Goal: Transaction & Acquisition: Purchase product/service

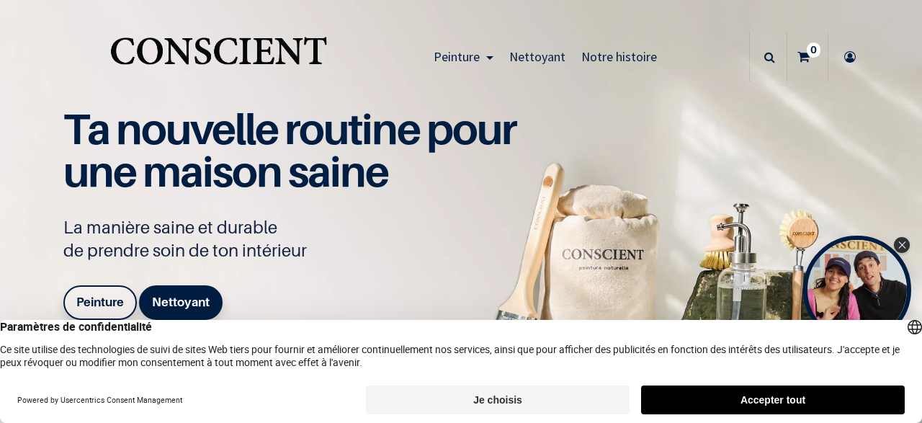
click at [691, 405] on button "Accepter tout" at bounding box center [773, 399] width 264 height 29
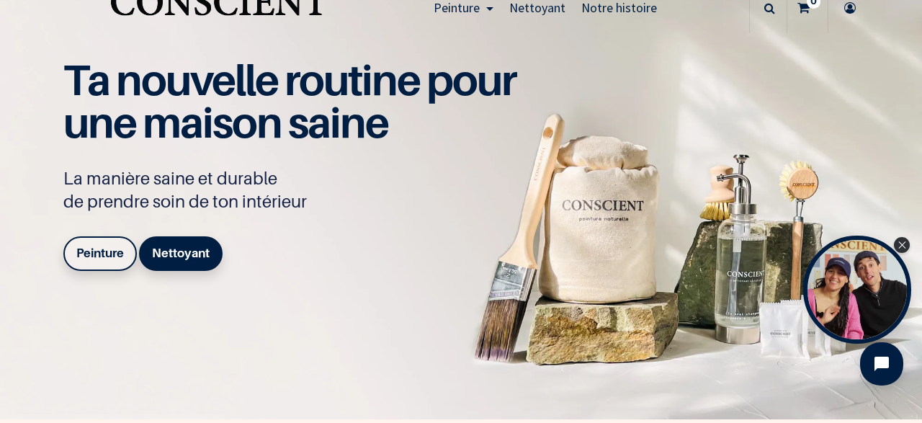
scroll to position [42, 0]
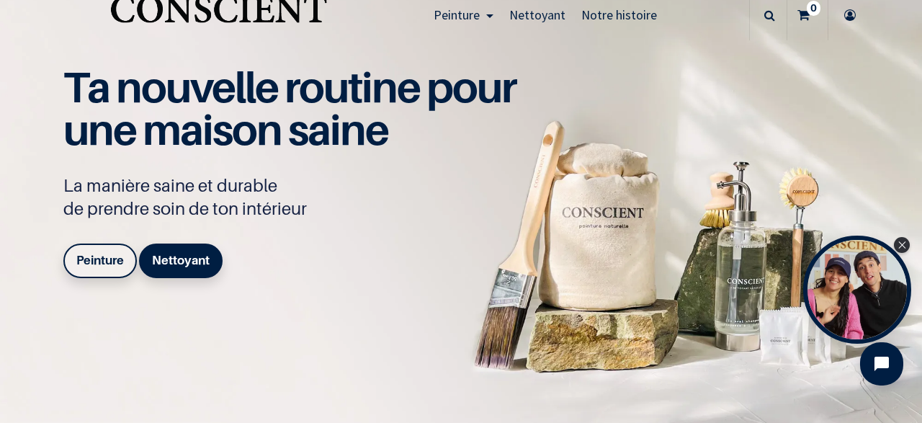
click at [532, 12] on span "Nettoyant" at bounding box center [537, 14] width 56 height 17
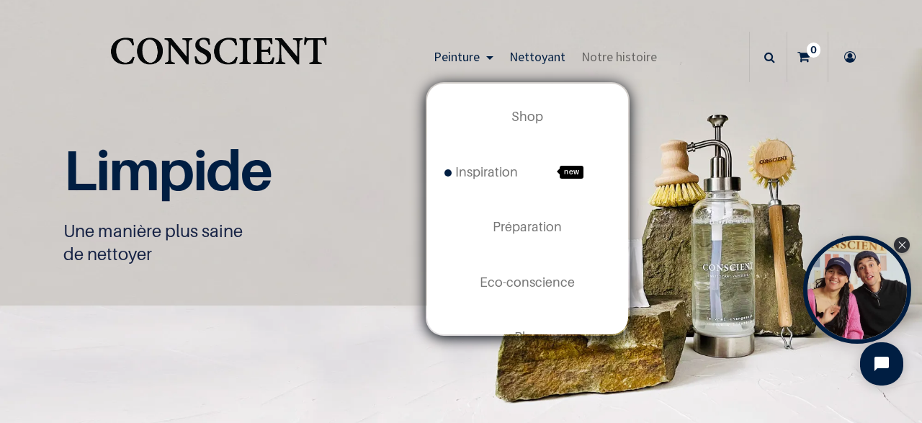
click at [446, 59] on span "Peinture" at bounding box center [457, 56] width 46 height 17
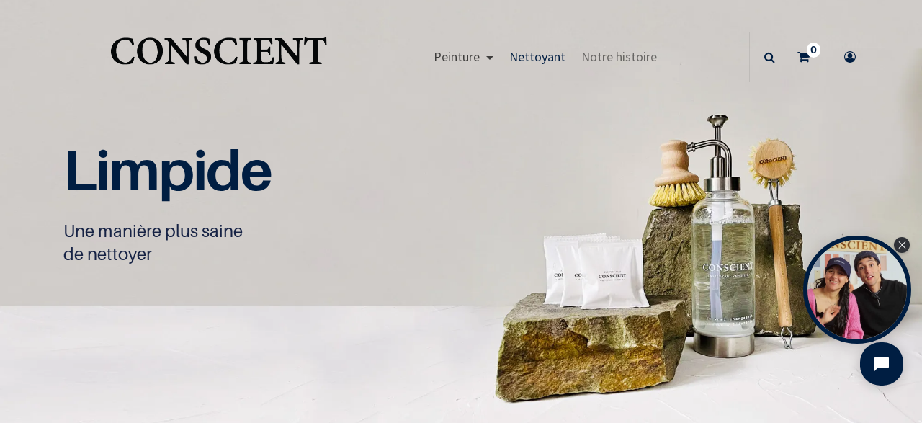
click at [446, 59] on span "Peinture" at bounding box center [457, 56] width 46 height 17
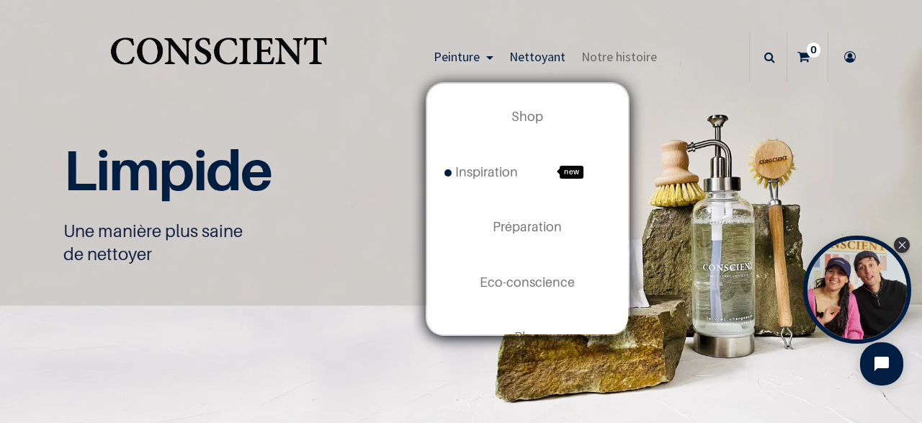
click at [494, 56] on link "Peinture" at bounding box center [464, 57] width 76 height 50
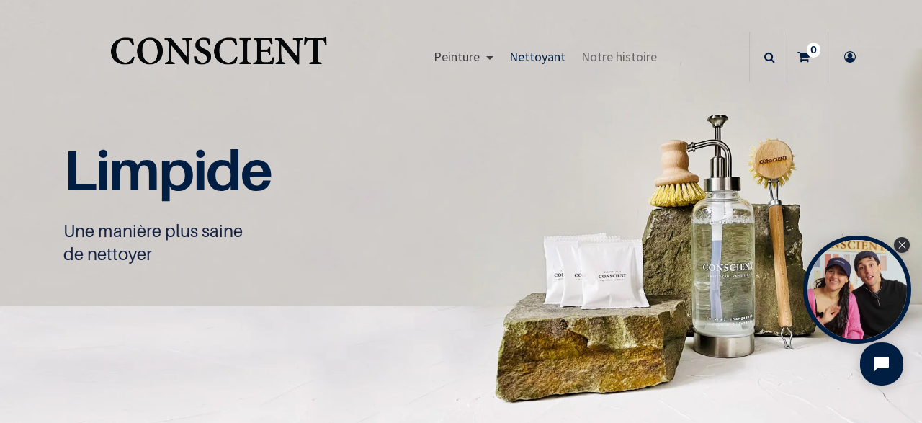
click at [494, 56] on link "Peinture" at bounding box center [464, 57] width 76 height 50
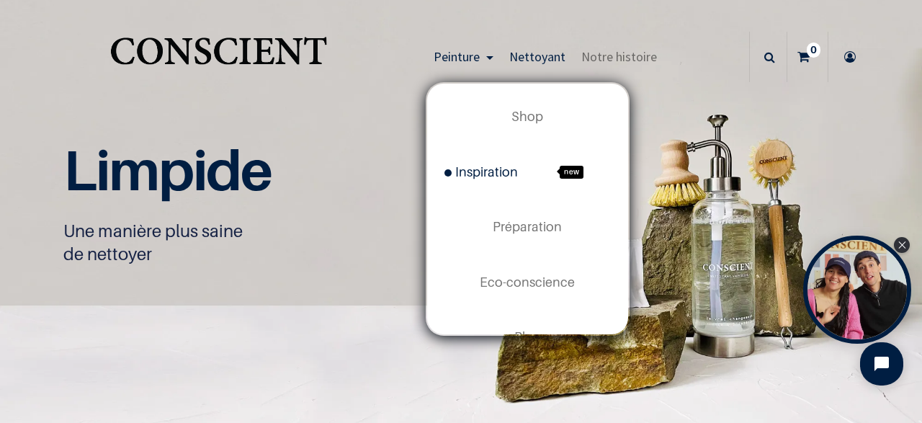
click at [479, 170] on span "Inspiration" at bounding box center [480, 171] width 73 height 15
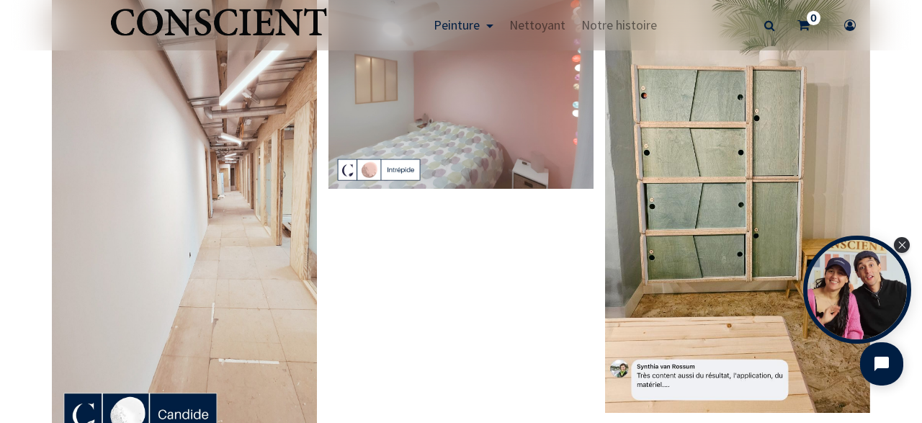
scroll to position [2976, 0]
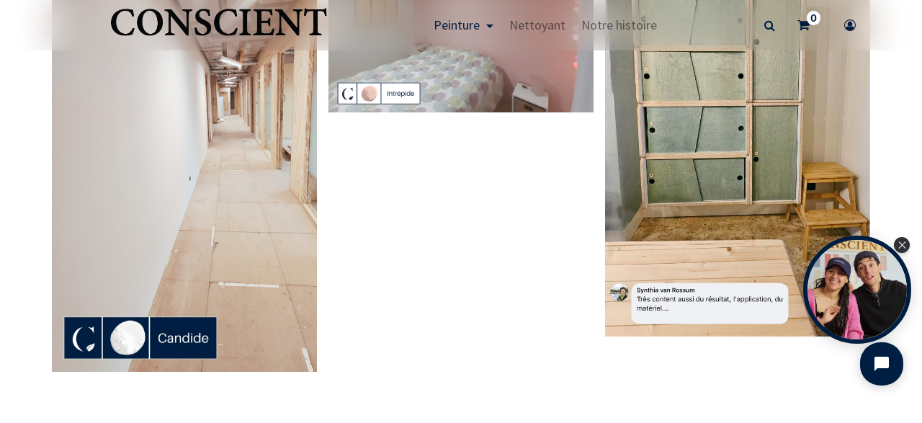
click at [127, 338] on img at bounding box center [184, 136] width 265 height 471
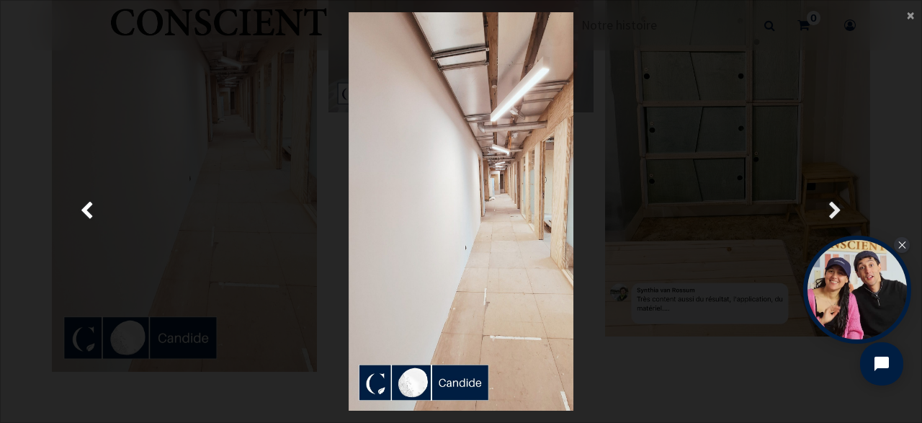
click at [835, 210] on span "Suivante" at bounding box center [835, 211] width 14 height 28
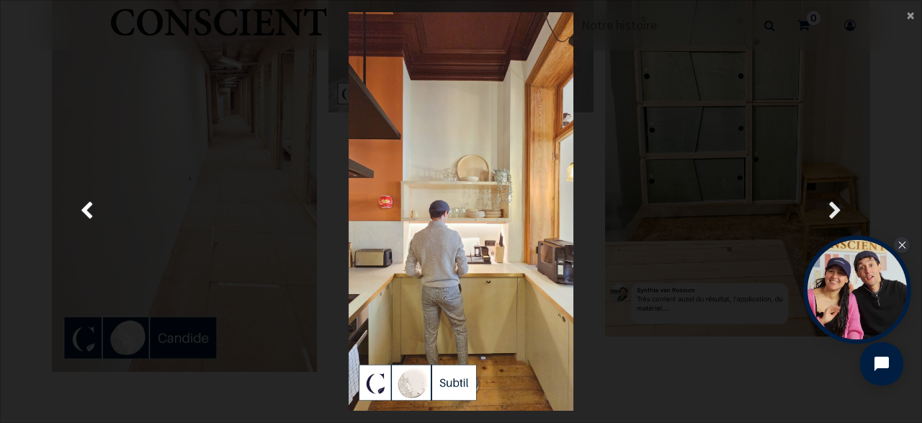
click at [835, 210] on span "Suivante" at bounding box center [835, 211] width 14 height 28
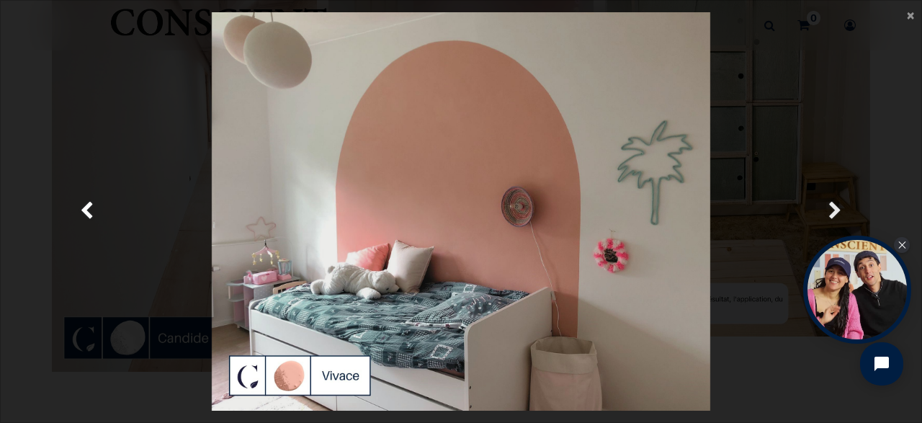
click at [835, 210] on span "Suivante" at bounding box center [835, 211] width 14 height 28
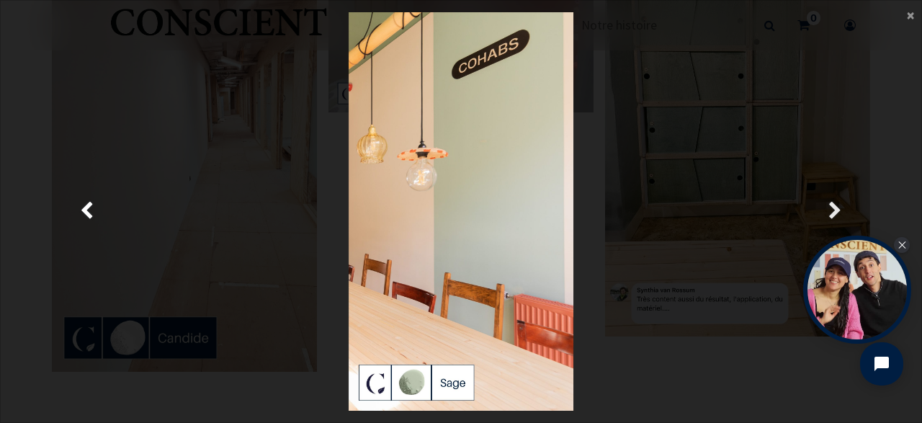
click at [835, 210] on span "Suivante" at bounding box center [835, 211] width 14 height 28
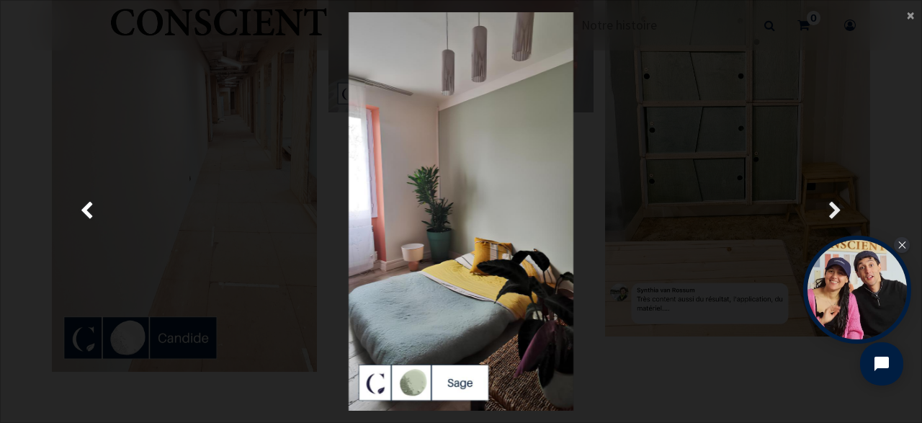
click at [835, 210] on span "Suivante" at bounding box center [835, 211] width 14 height 28
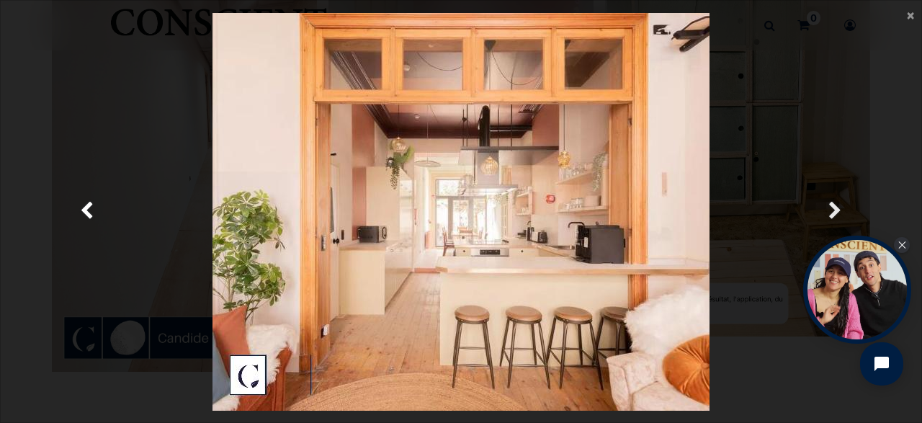
click at [835, 210] on span "Suivante" at bounding box center [835, 211] width 14 height 28
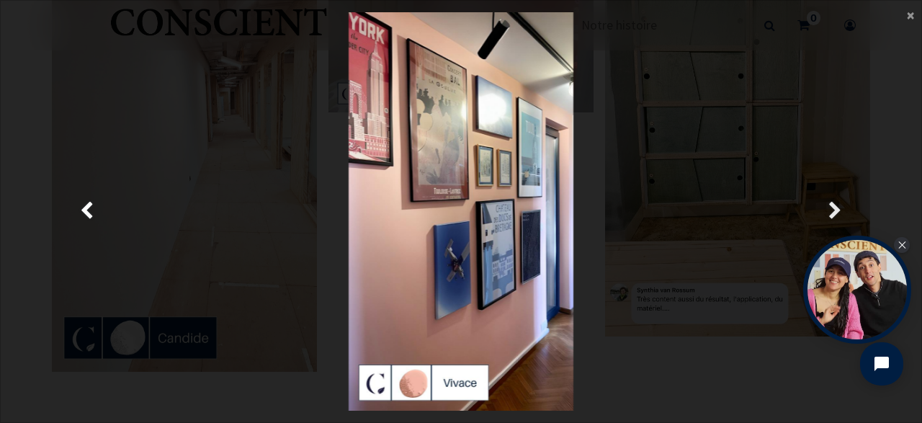
click at [835, 210] on span "Suivante" at bounding box center [835, 211] width 14 height 28
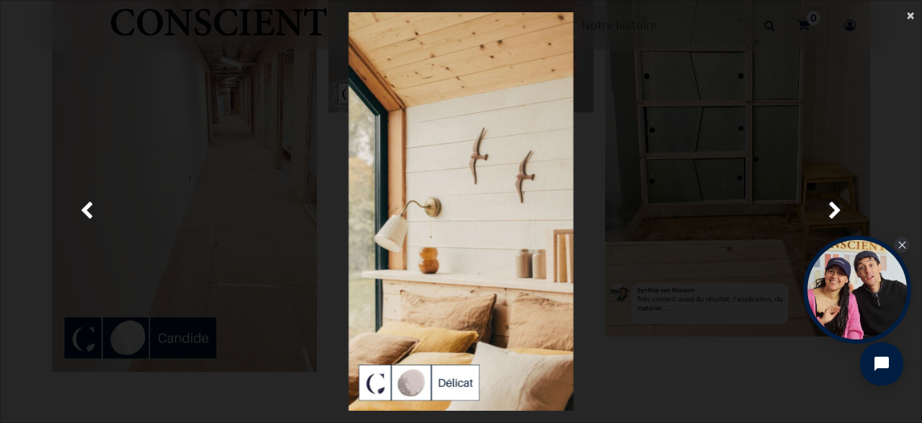
click at [912, 14] on span "×" at bounding box center [910, 14] width 7 height 19
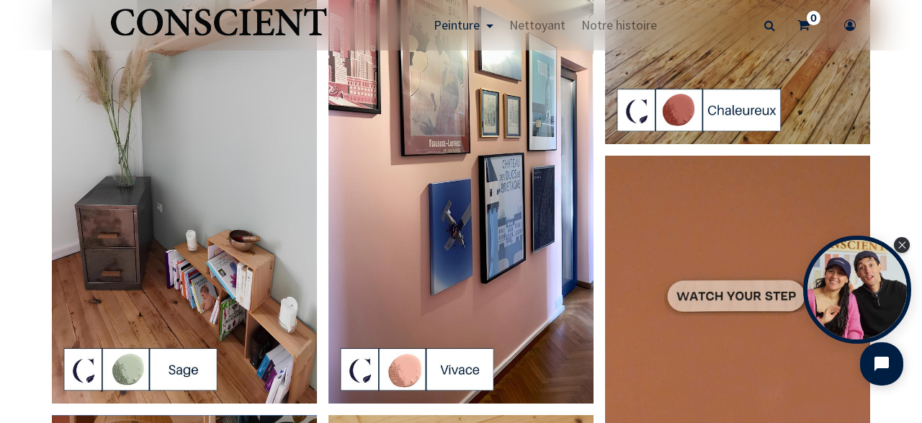
scroll to position [1962, 0]
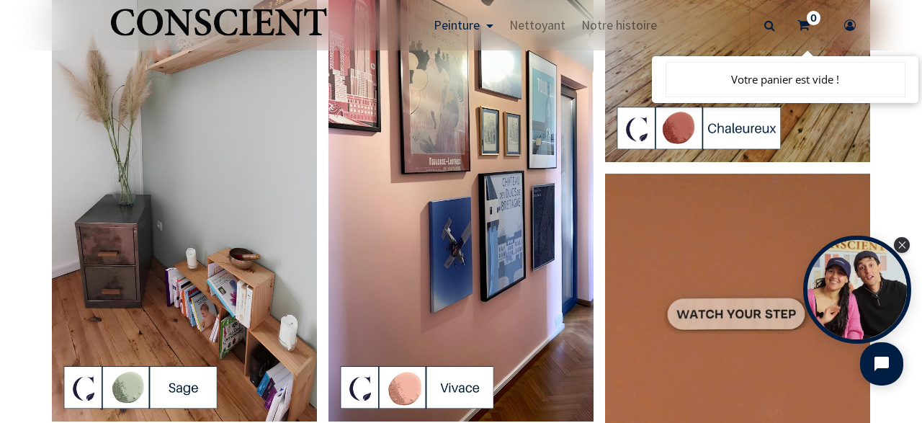
click at [796, 23] on link "0" at bounding box center [807, 25] width 40 height 50
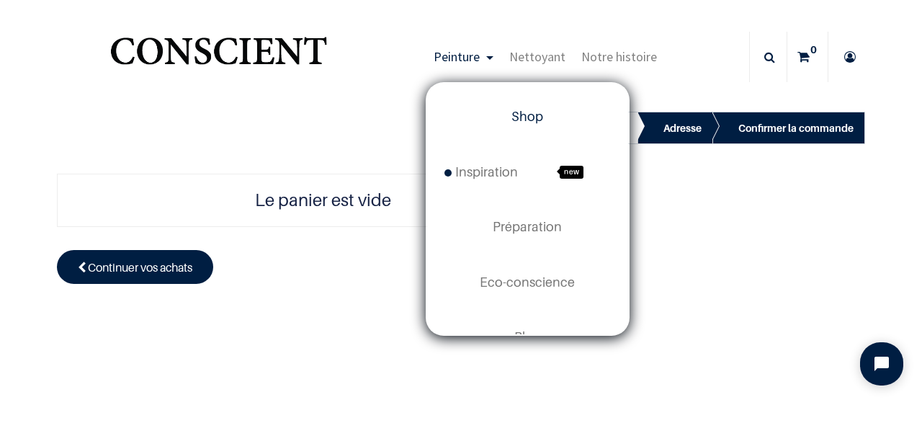
click at [528, 115] on span "Shop" at bounding box center [527, 116] width 32 height 15
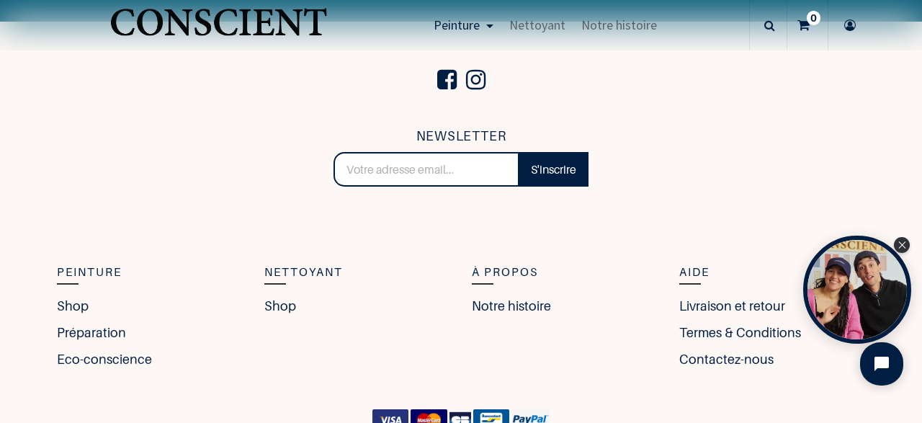
scroll to position [5526, 0]
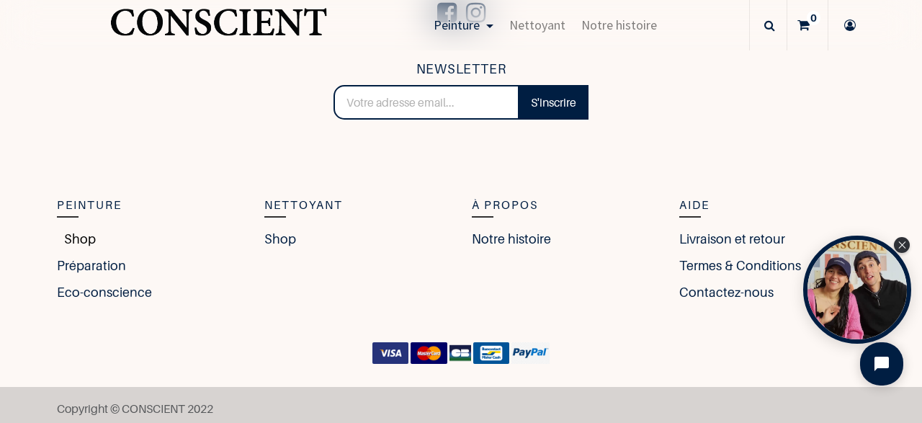
click at [84, 230] on link "Shop" at bounding box center [76, 238] width 39 height 19
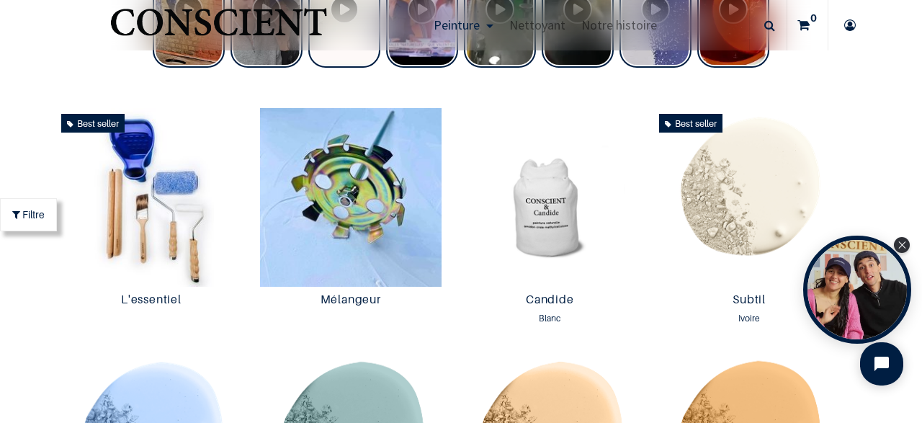
scroll to position [686, 0]
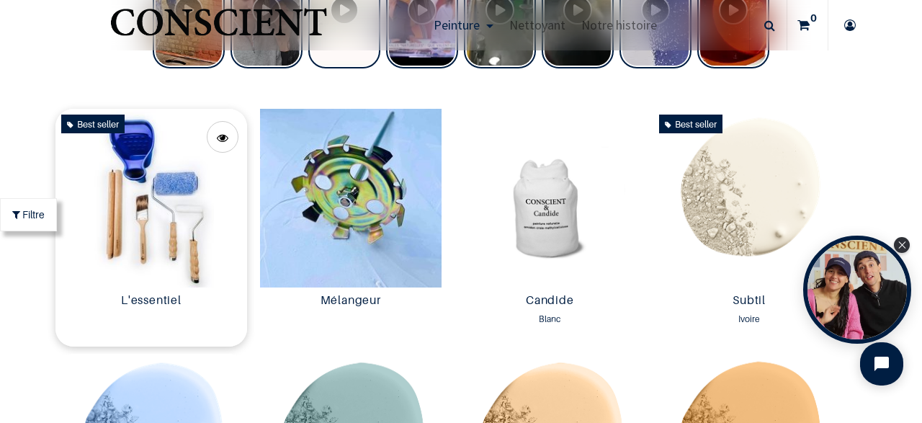
click at [175, 262] on img at bounding box center [151, 198] width 192 height 179
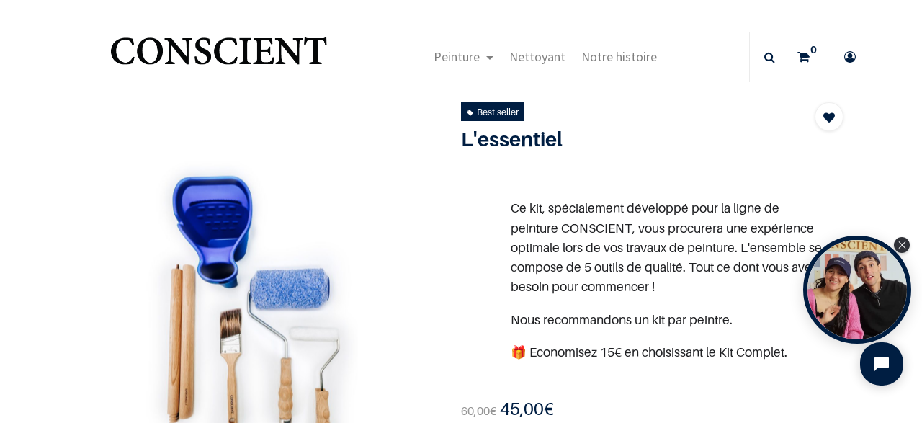
scroll to position [27, 0]
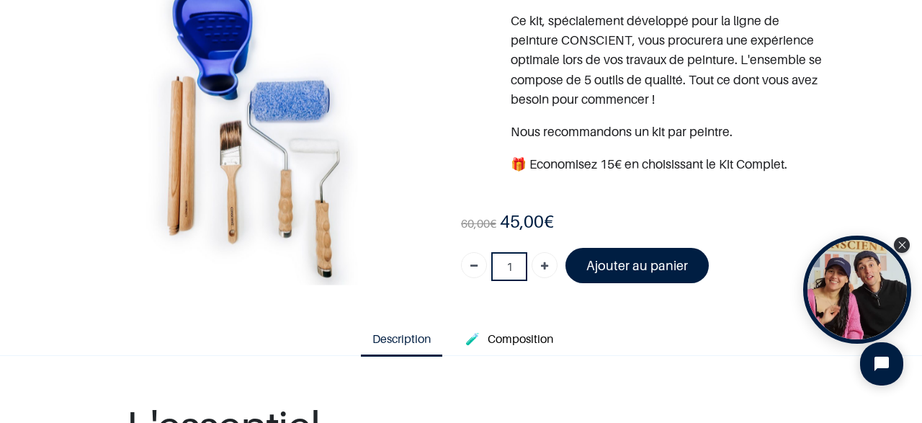
scroll to position [102, 0]
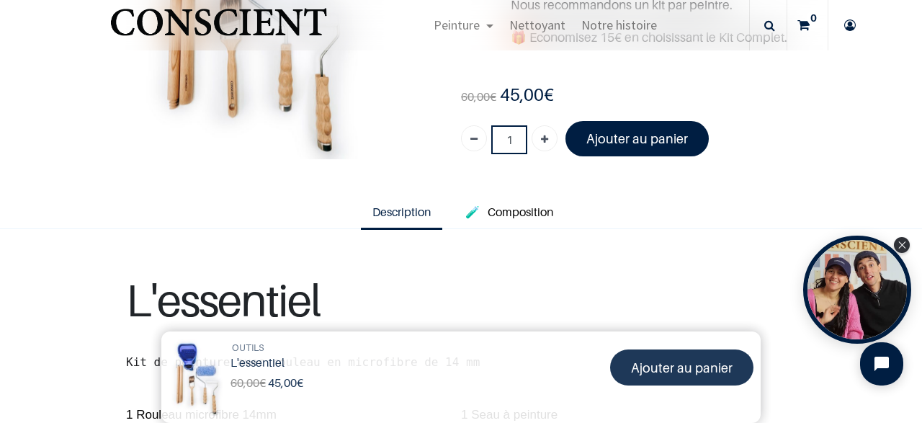
scroll to position [222, 0]
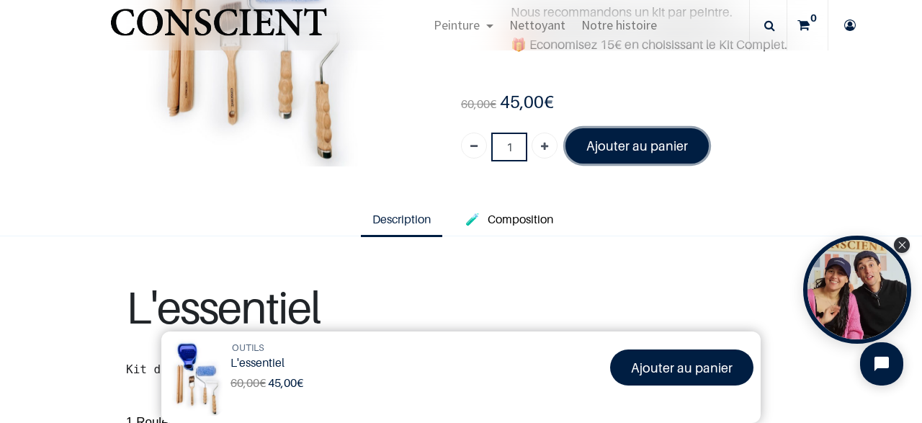
click at [629, 145] on font "Ajouter au panier" at bounding box center [637, 145] width 102 height 15
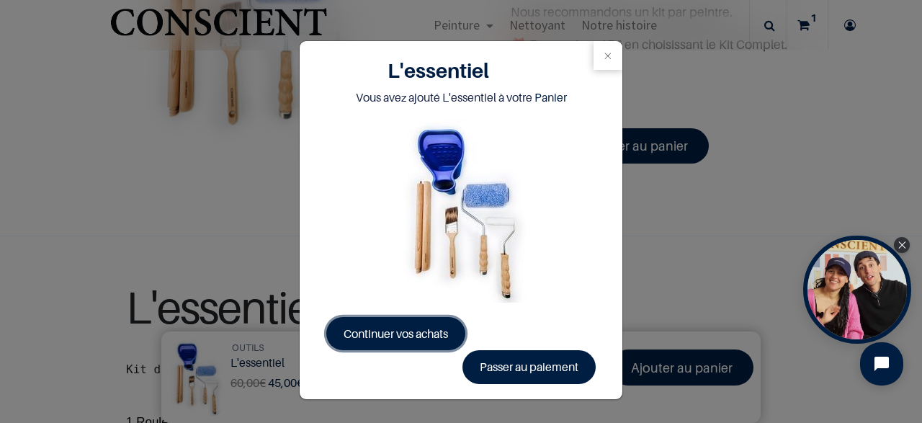
click at [392, 333] on span "Continuer vos achats" at bounding box center [395, 333] width 104 height 14
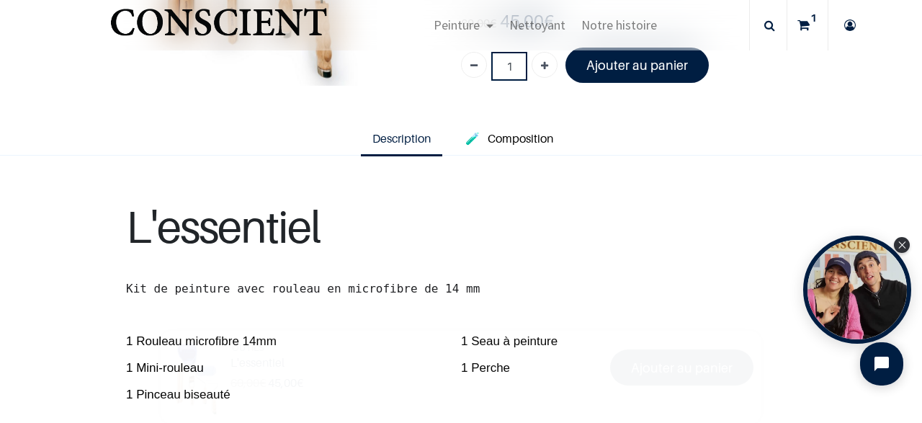
scroll to position [298, 0]
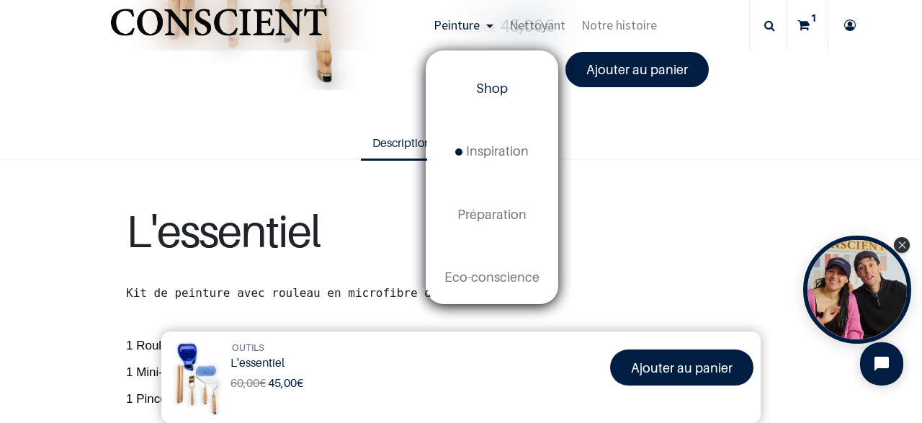
click at [476, 99] on link "Shop" at bounding box center [492, 89] width 130 height 63
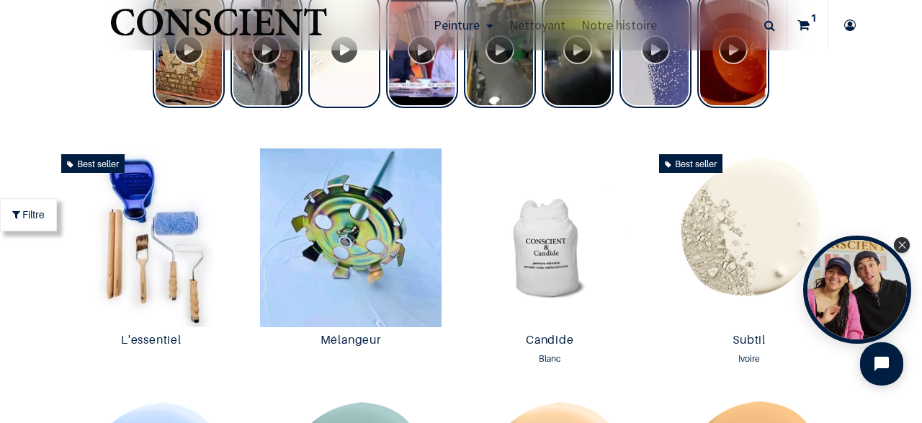
scroll to position [656, 0]
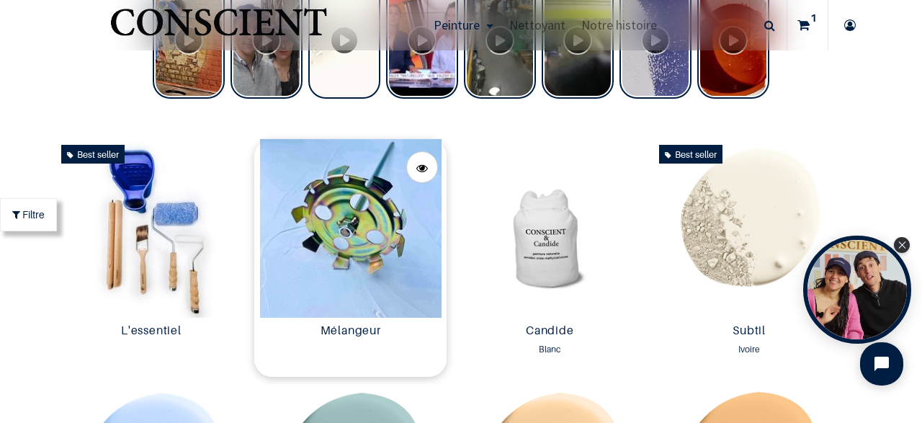
click at [351, 249] on img at bounding box center [350, 228] width 192 height 179
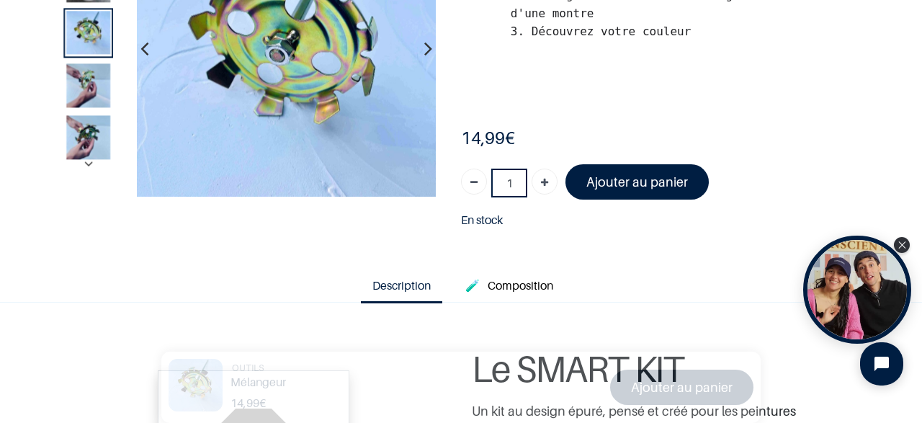
scroll to position [176, 0]
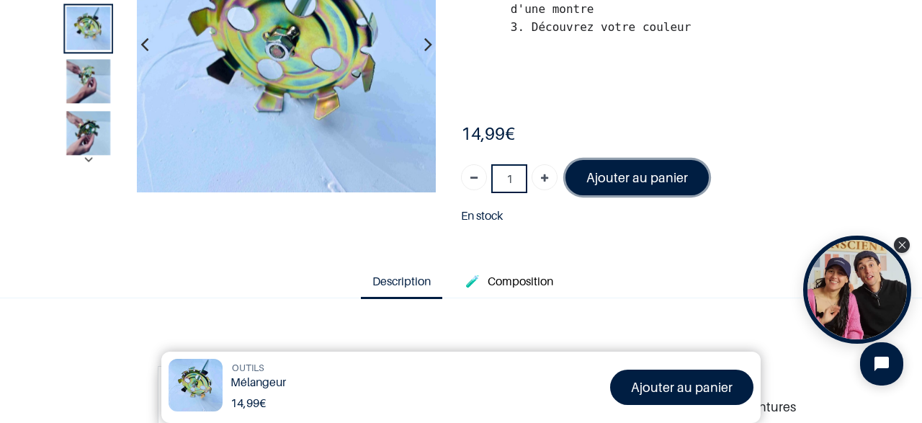
click at [611, 177] on font "Ajouter au panier" at bounding box center [637, 177] width 102 height 15
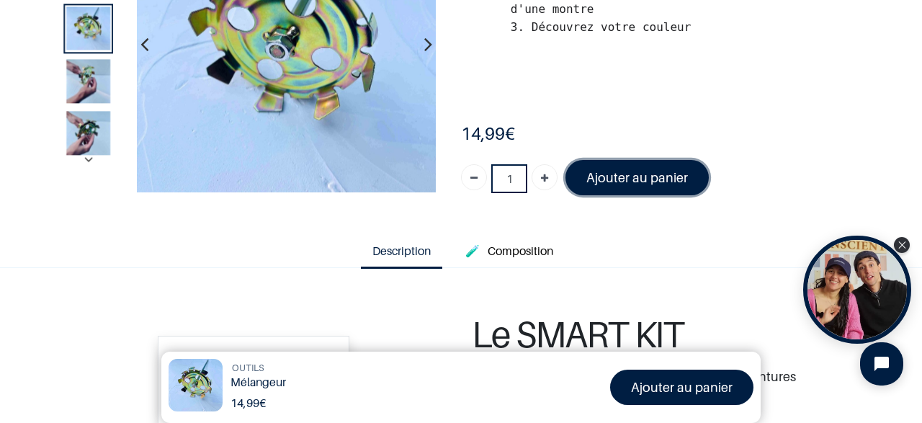
scroll to position [176, 0]
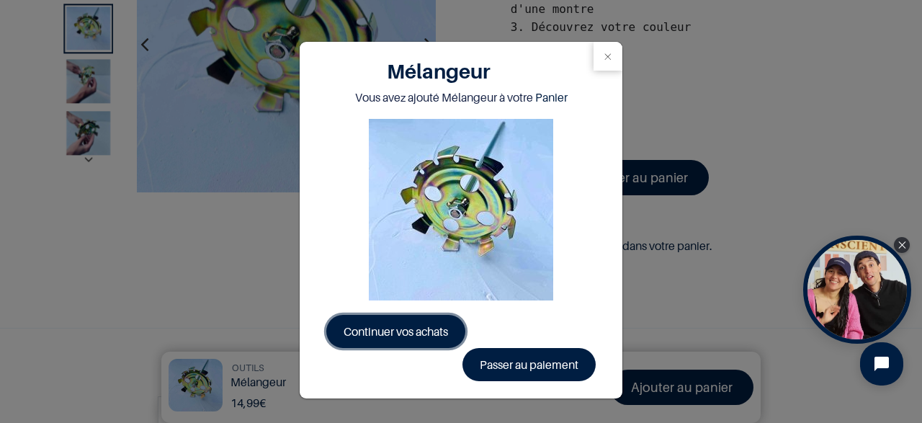
click at [377, 327] on span "Continuer vos achats" at bounding box center [395, 331] width 104 height 14
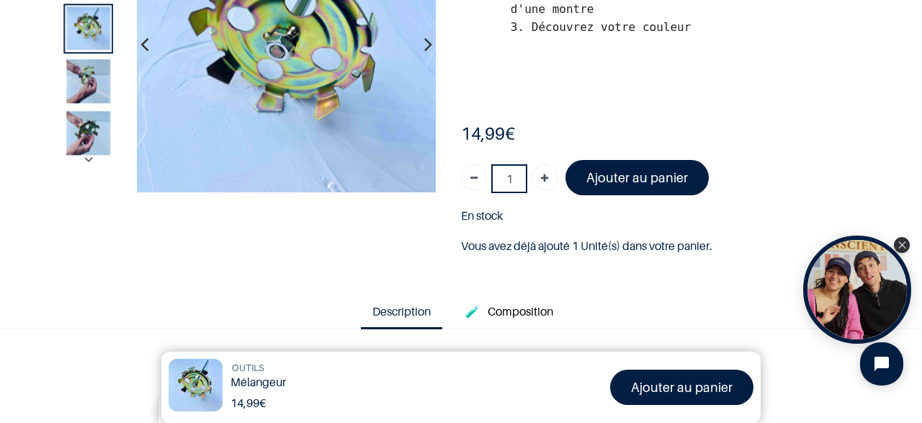
scroll to position [176, 0]
click at [650, 382] on font "Ajouter au panier" at bounding box center [682, 387] width 102 height 15
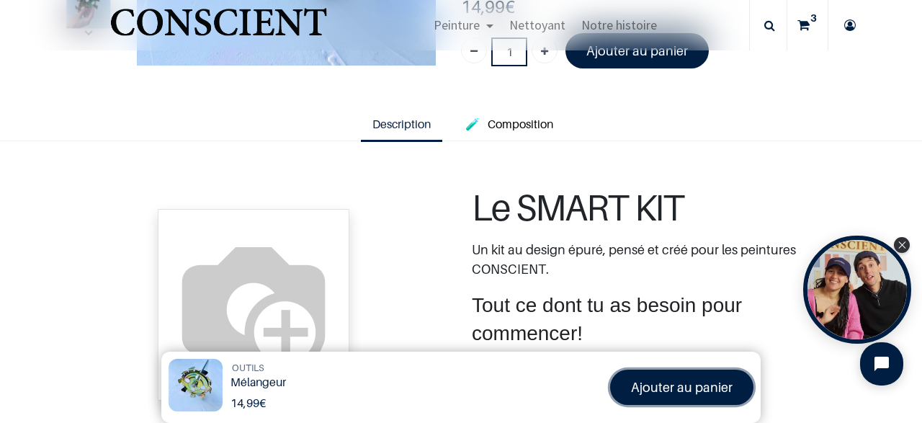
scroll to position [303, 0]
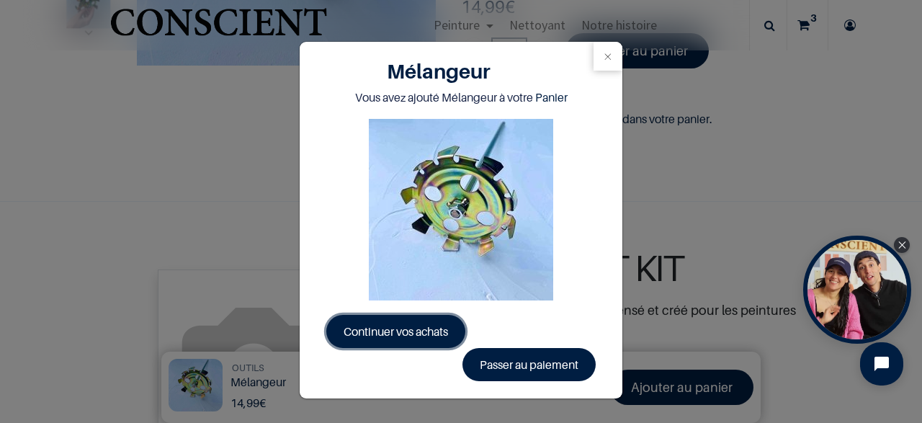
click at [404, 341] on link "Continuer vos achats" at bounding box center [395, 331] width 139 height 33
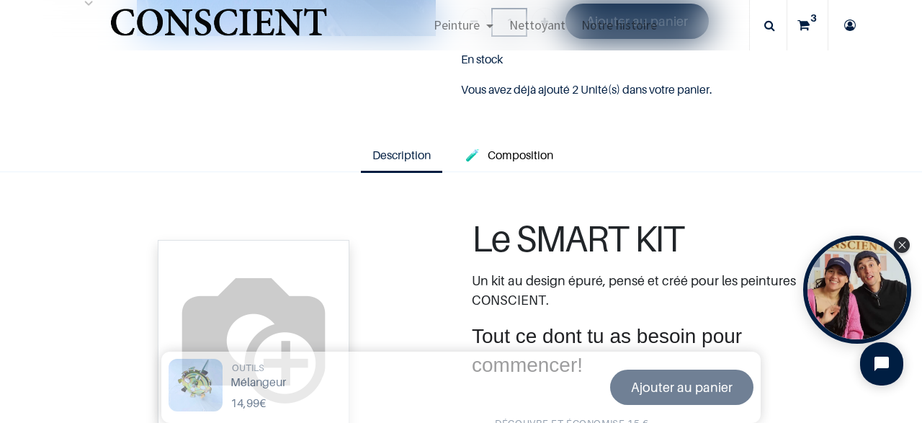
scroll to position [233, 0]
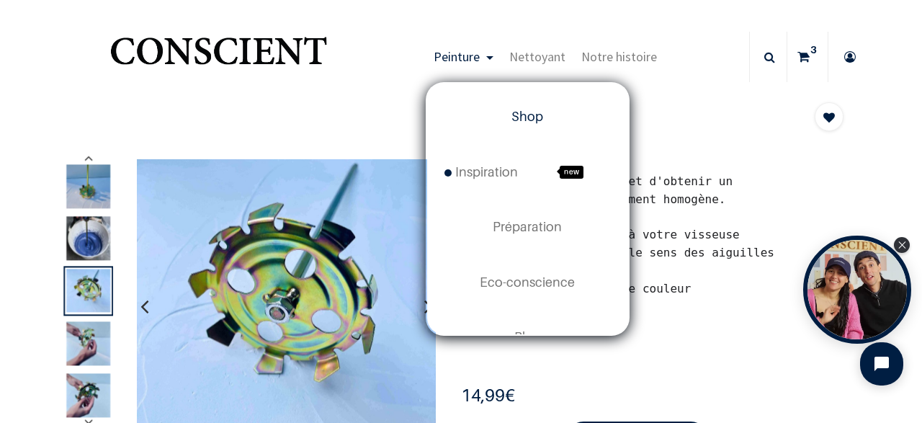
click at [528, 129] on link "Shop" at bounding box center [527, 116] width 201 height 55
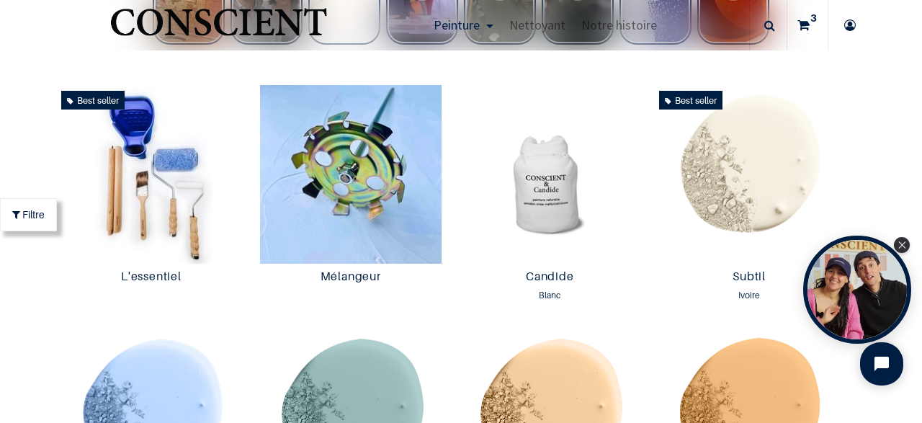
scroll to position [722, 0]
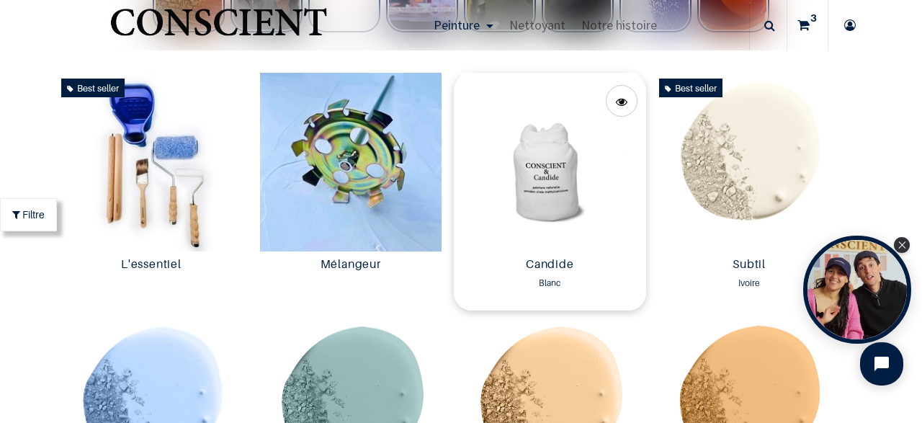
click at [560, 233] on img at bounding box center [550, 162] width 192 height 179
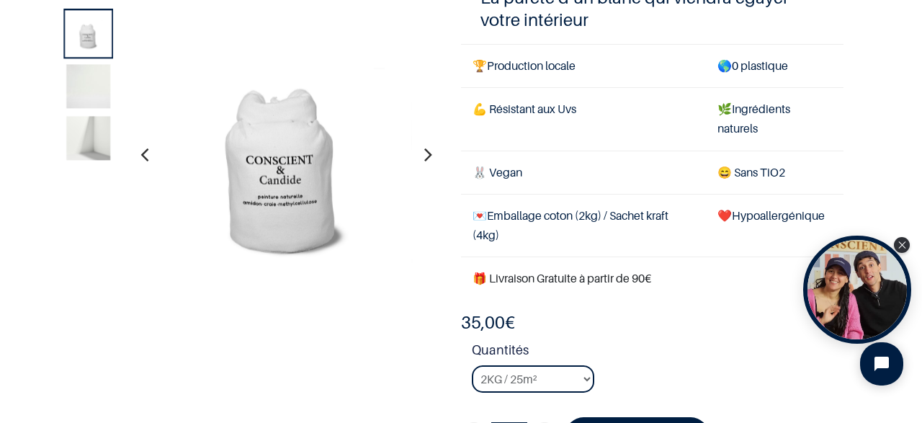
scroll to position [151, 0]
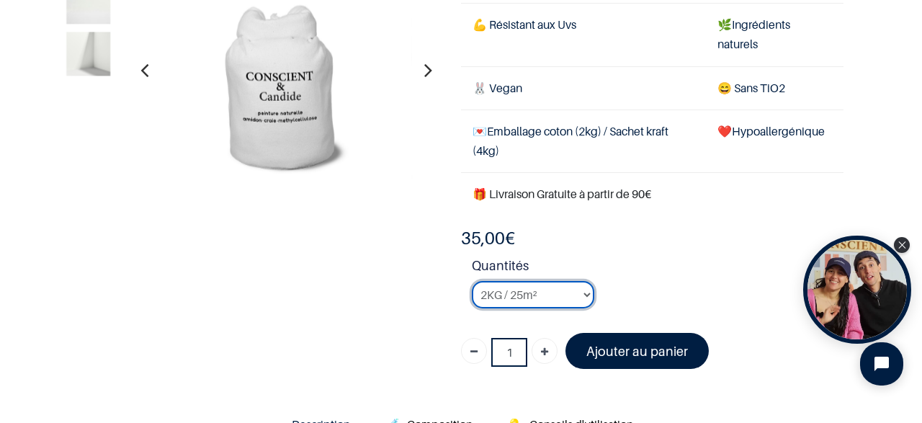
click at [472, 281] on select "2KG / 25m² 4KG / 50m² 8KG / 100m² Testeur" at bounding box center [533, 294] width 122 height 27
select select "2"
click option "4KG / 50m²" at bounding box center [0, 0] width 0 height 0
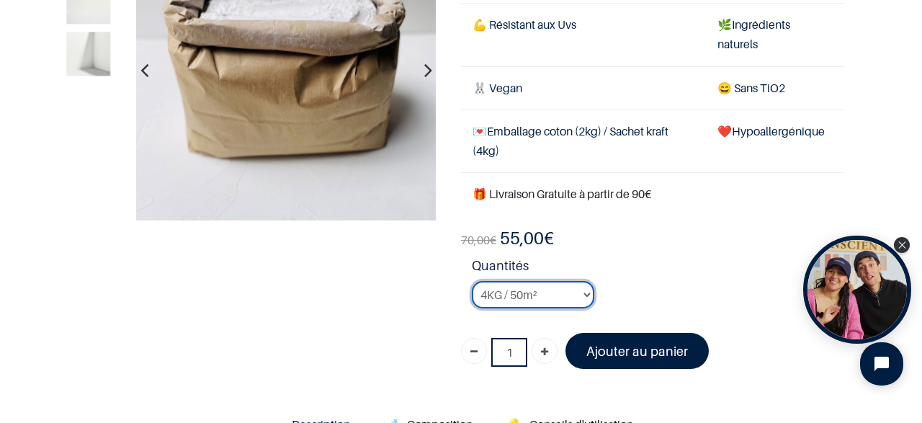
scroll to position [140, 0]
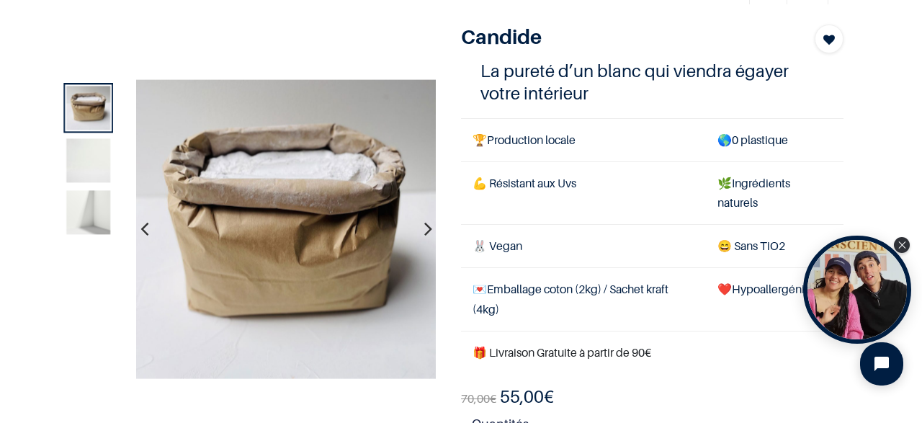
scroll to position [76, 0]
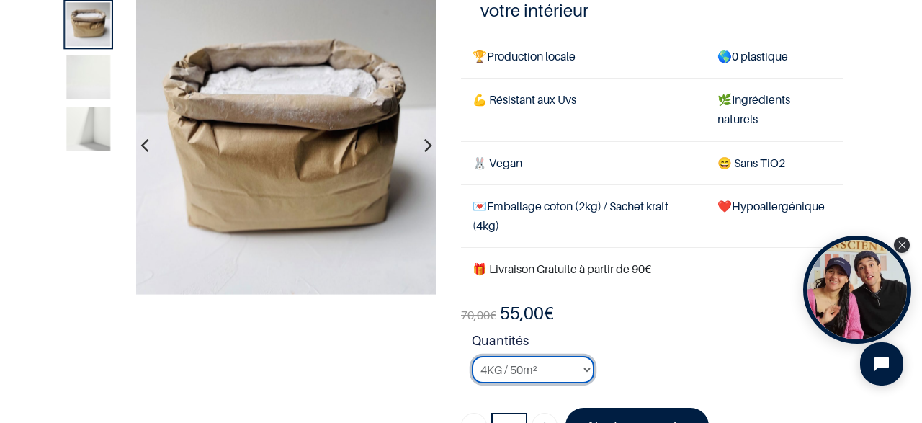
scroll to position [197, 0]
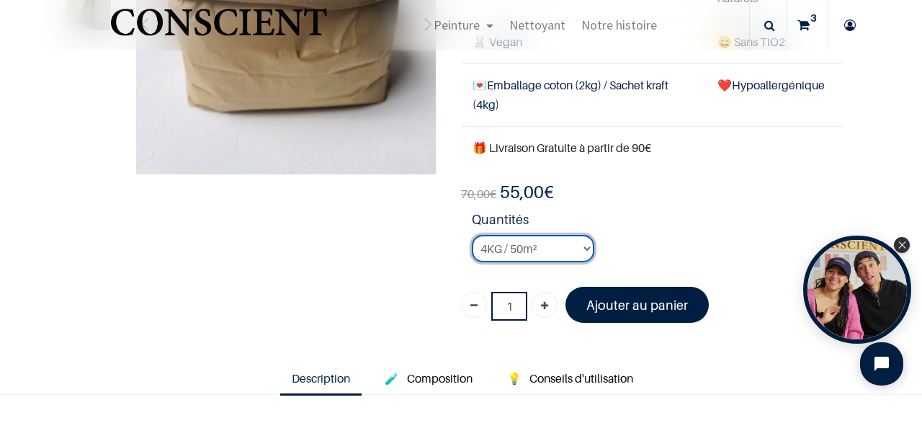
scroll to position [264, 0]
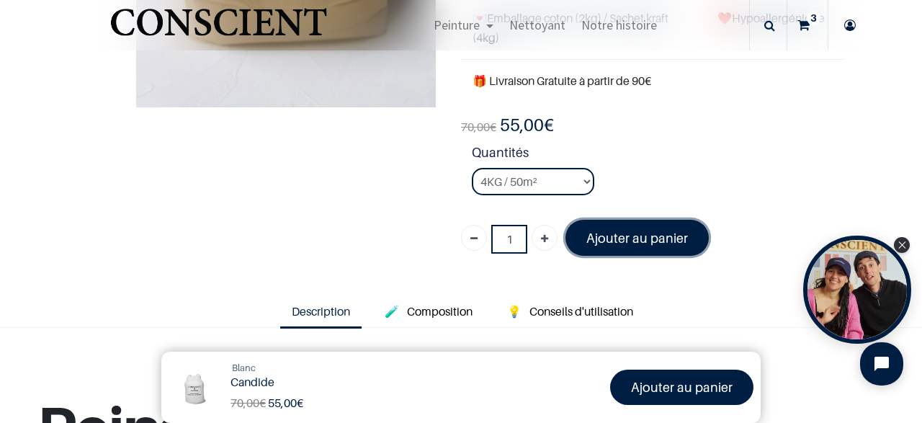
click at [641, 230] on font "Ajouter au panier" at bounding box center [637, 237] width 102 height 15
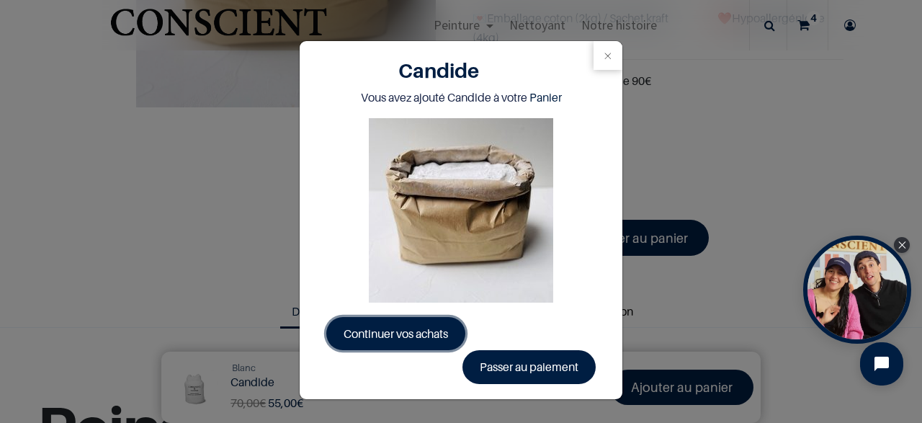
click at [428, 336] on span "Continuer vos achats" at bounding box center [395, 333] width 104 height 14
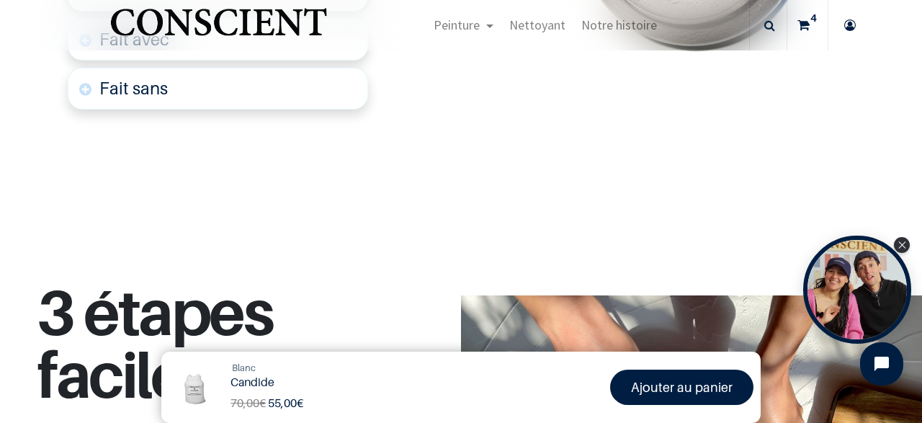
scroll to position [902, 0]
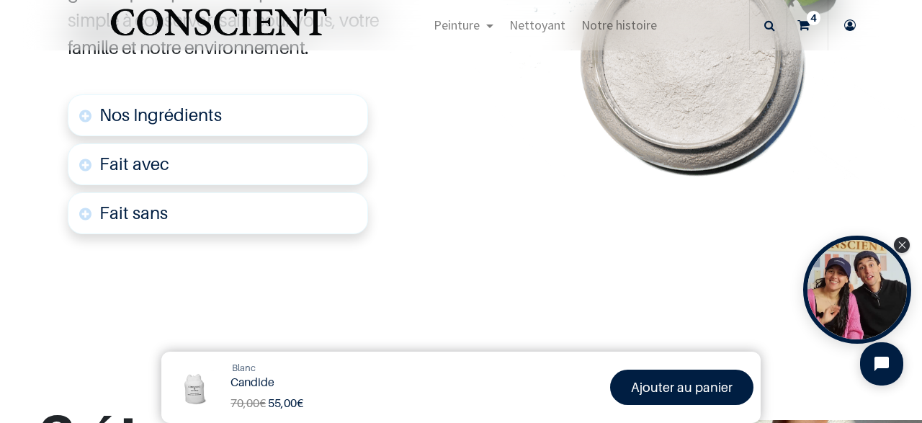
click at [803, 27] on icon at bounding box center [803, 25] width 12 height 50
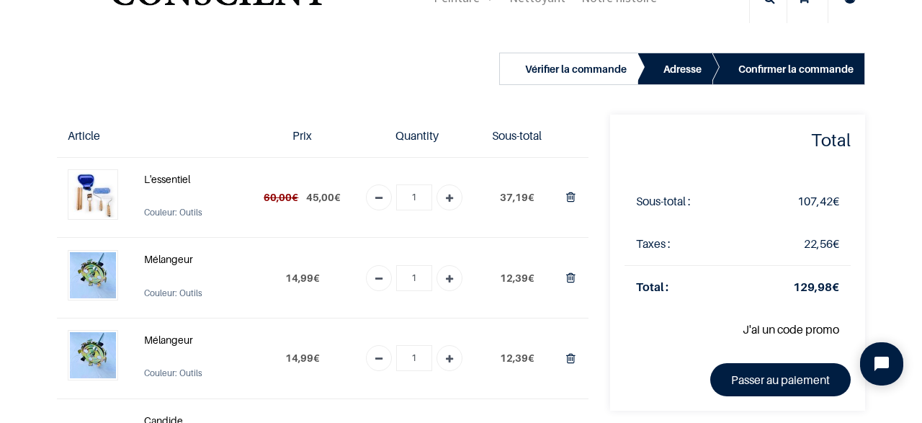
scroll to position [86, 0]
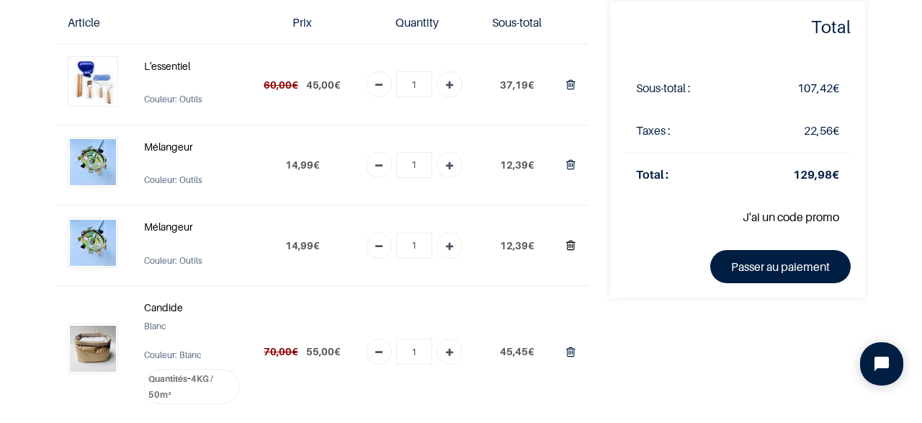
click at [575, 245] on icon "Supprimer du panier" at bounding box center [570, 244] width 9 height 19
type input "0"
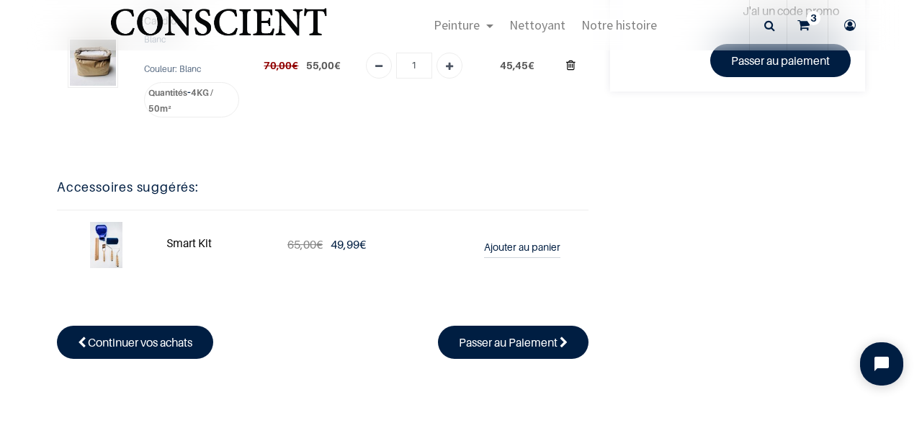
scroll to position [292, 0]
click at [111, 238] on img at bounding box center [106, 245] width 32 height 46
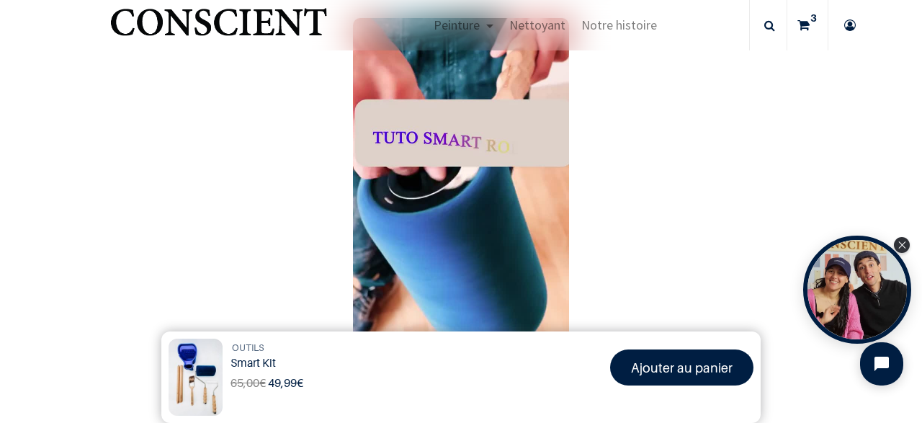
scroll to position [782, 0]
click at [255, 32] on img "Logo of Conscient" at bounding box center [218, 28] width 223 height 57
